Goal: Information Seeking & Learning: Learn about a topic

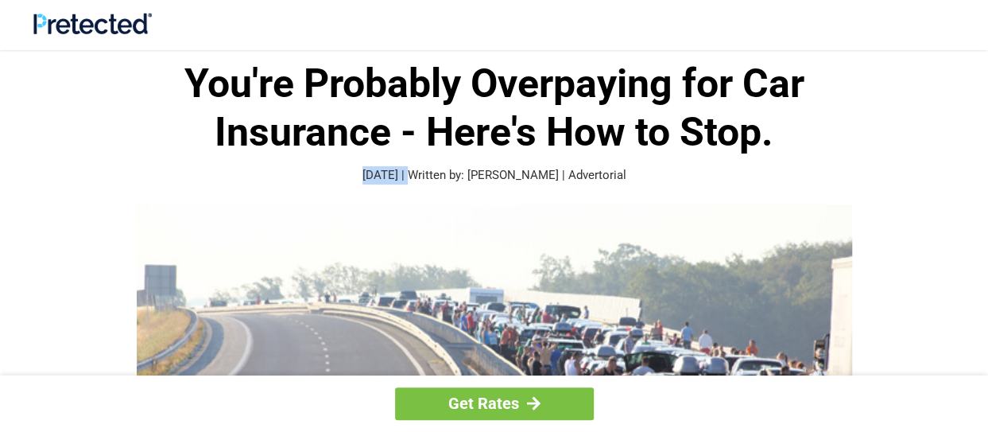
click at [193, 184] on p "[DATE] | Written by: [PERSON_NAME] | Advertorial" at bounding box center [494, 175] width 763 height 18
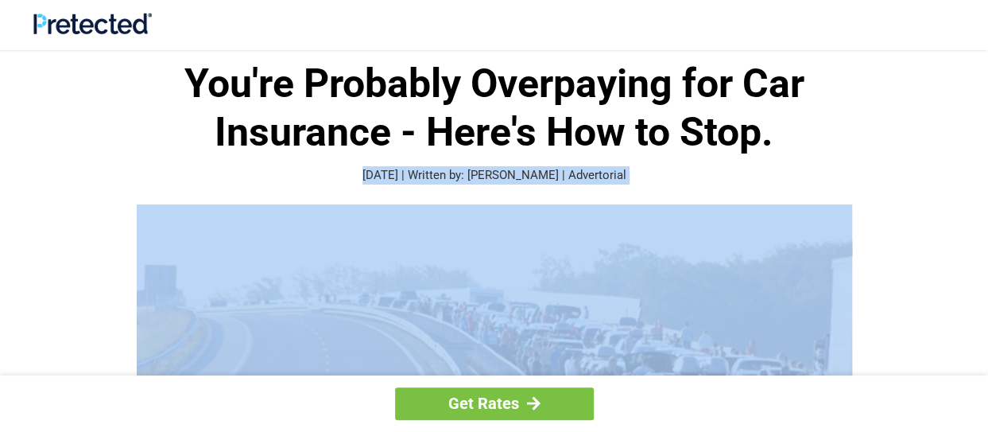
drag, startPoint x: 0, startPoint y: 0, endPoint x: 193, endPoint y: 184, distance: 266.5
click at [193, 184] on p "[DATE] | Written by: [PERSON_NAME] | Advertorial" at bounding box center [494, 175] width 763 height 18
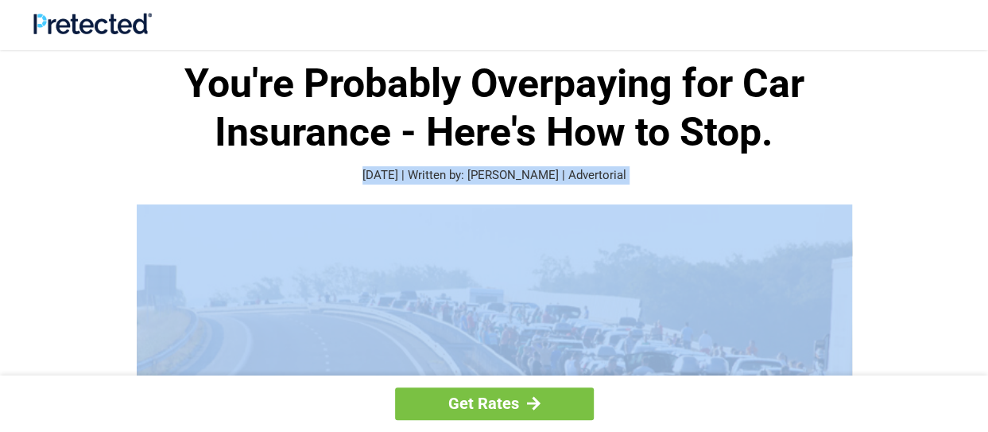
click at [193, 184] on p "[DATE] | Written by: [PERSON_NAME] | Advertorial" at bounding box center [494, 175] width 763 height 18
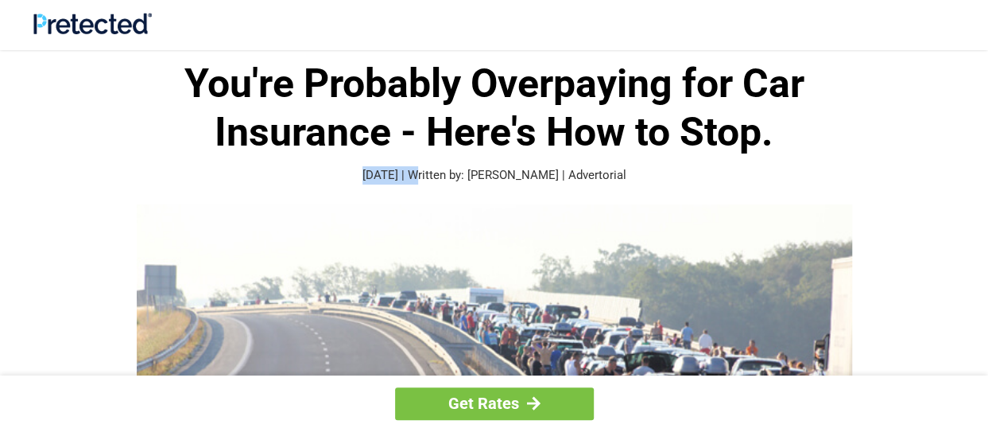
click at [193, 184] on p "[DATE] | Written by: [PERSON_NAME] | Advertorial" at bounding box center [494, 175] width 763 height 18
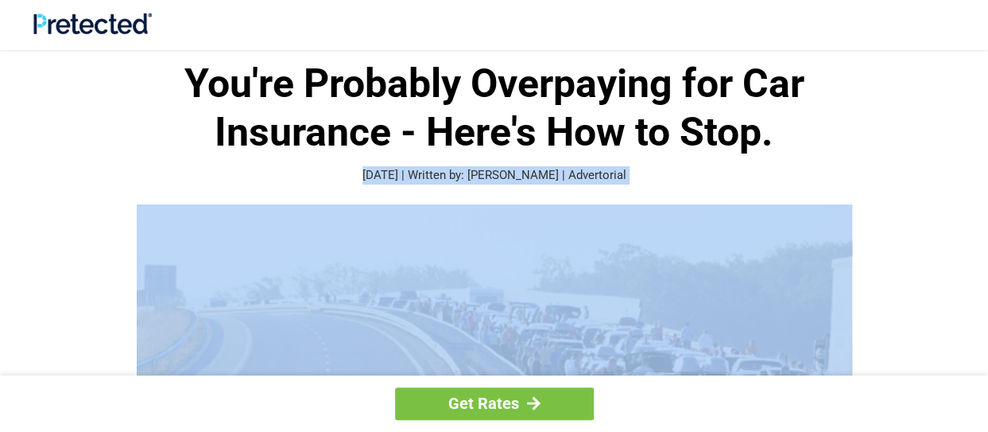
click at [193, 184] on p "[DATE] | Written by: [PERSON_NAME] | Advertorial" at bounding box center [494, 175] width 763 height 18
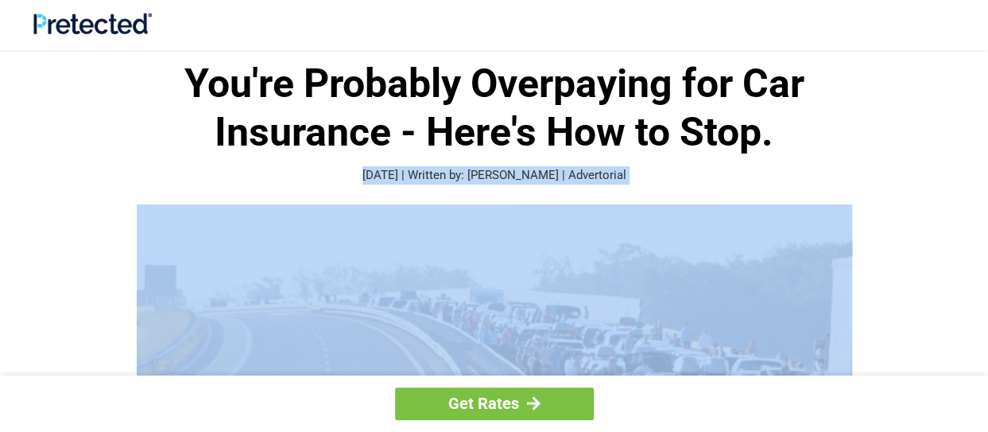
click at [193, 184] on p "[DATE] | Written by: [PERSON_NAME] | Advertorial" at bounding box center [494, 175] width 763 height 18
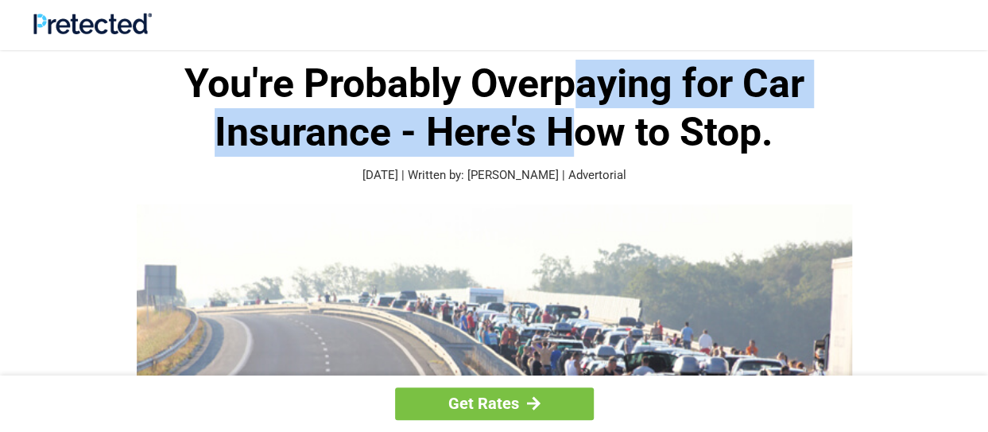
drag, startPoint x: 567, startPoint y: 109, endPoint x: 581, endPoint y: 95, distance: 19.7
click at [575, 99] on h1 "You're Probably Overpaying for Car Insurance - Here's How to Stop." at bounding box center [494, 108] width 763 height 97
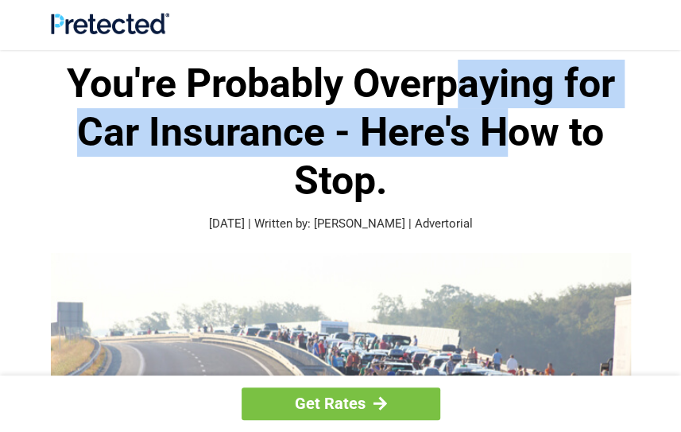
click at [602, 60] on h1 "You're Probably Overpaying for Car Insurance - Here's How to Stop." at bounding box center [341, 132] width 580 height 145
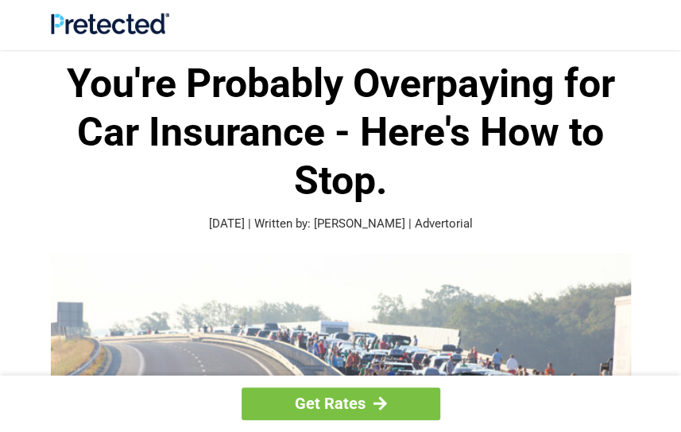
click at [600, 60] on h1 "You're Probably Overpaying for Car Insurance - Here's How to Stop." at bounding box center [341, 132] width 580 height 145
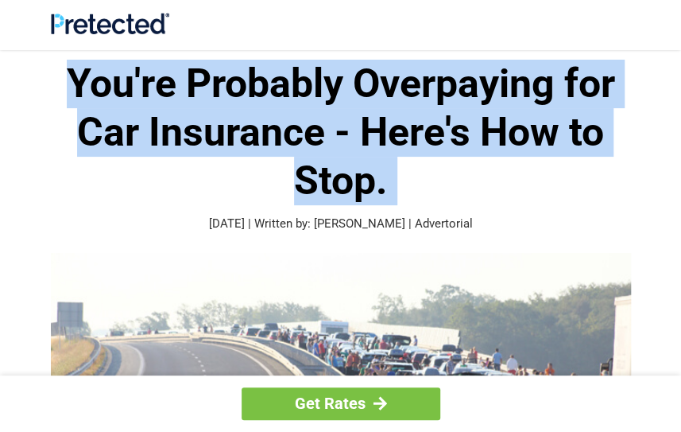
click at [600, 60] on h1 "You're Probably Overpaying for Car Insurance - Here's How to Stop." at bounding box center [341, 132] width 580 height 145
click at [599, 60] on h1 "You're Probably Overpaying for Car Insurance - Here's How to Stop." at bounding box center [341, 132] width 580 height 145
click at [598, 60] on h1 "You're Probably Overpaying for Car Insurance - Here's How to Stop." at bounding box center [341, 132] width 580 height 145
click at [596, 61] on h1 "You're Probably Overpaying for Car Insurance - Here's How to Stop." at bounding box center [341, 132] width 580 height 145
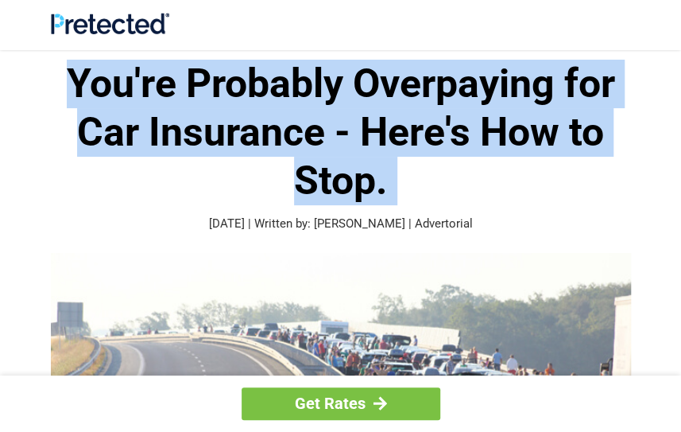
click at [596, 61] on h1 "You're Probably Overpaying for Car Insurance - Here's How to Stop." at bounding box center [341, 132] width 580 height 145
click at [594, 63] on h1 "You're Probably Overpaying for Car Insurance - Here's How to Stop." at bounding box center [341, 132] width 580 height 145
click at [591, 64] on h1 "You're Probably Overpaying for Car Insurance - Here's How to Stop." at bounding box center [341, 132] width 580 height 145
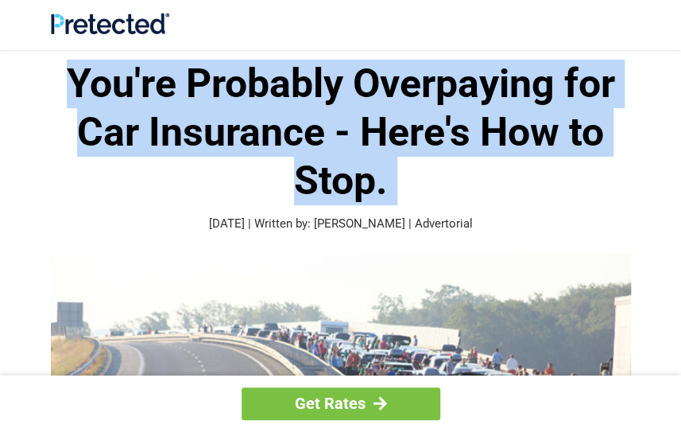
click at [591, 64] on h1 "You're Probably Overpaying for Car Insurance - Here's How to Stop." at bounding box center [341, 132] width 580 height 145
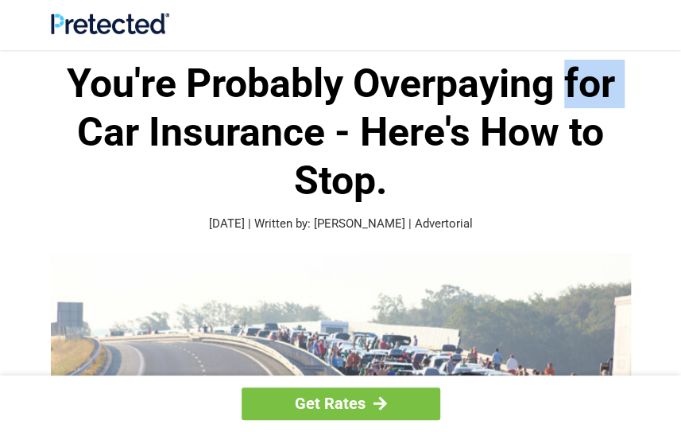
click at [591, 64] on h1 "You're Probably Overpaying for Car Insurance - Here's How to Stop." at bounding box center [341, 132] width 580 height 145
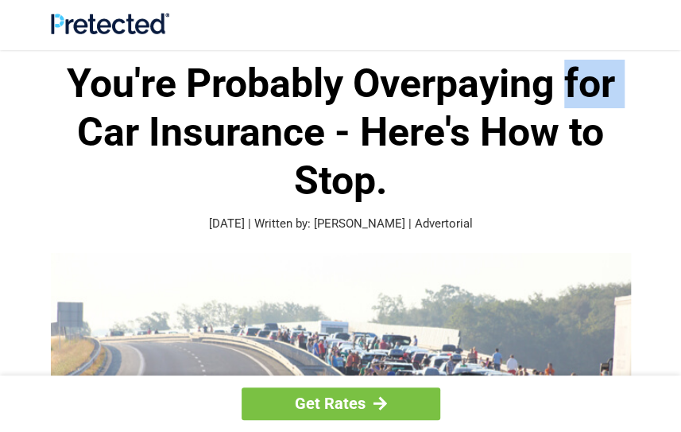
click at [591, 64] on h1 "You're Probably Overpaying for Car Insurance - Here's How to Stop." at bounding box center [341, 132] width 580 height 145
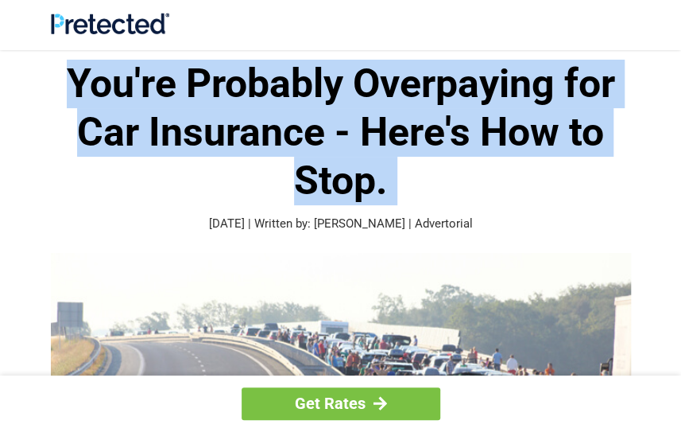
click at [591, 64] on h1 "You're Probably Overpaying for Car Insurance - Here's How to Stop." at bounding box center [341, 132] width 580 height 145
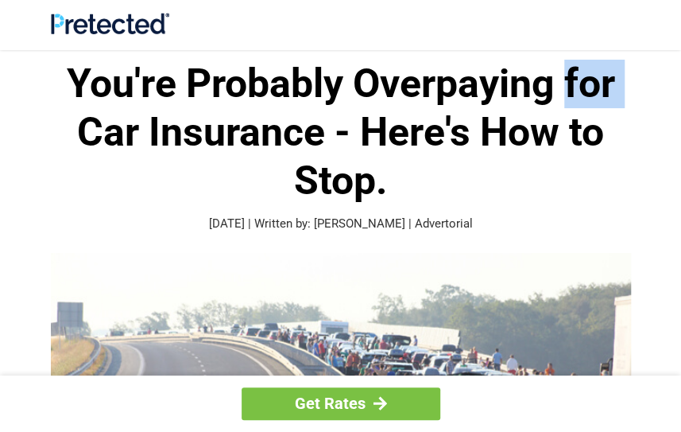
click at [591, 64] on h1 "You're Probably Overpaying for Car Insurance - Here's How to Stop." at bounding box center [341, 132] width 580 height 145
drag, startPoint x: 591, startPoint y: 64, endPoint x: 583, endPoint y: 76, distance: 15.4
click at [591, 64] on h1 "You're Probably Overpaying for Car Insurance - Here's How to Stop." at bounding box center [341, 132] width 580 height 145
